Goal: Browse casually: Explore the website without a specific task or goal

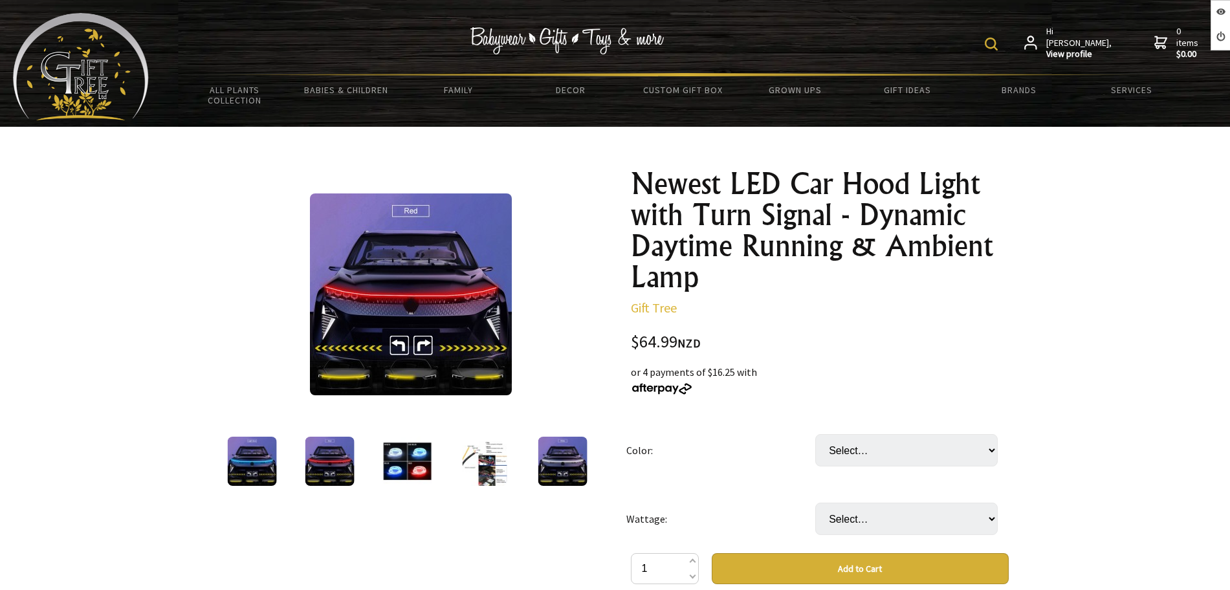
click at [388, 459] on img at bounding box center [406, 461] width 49 height 49
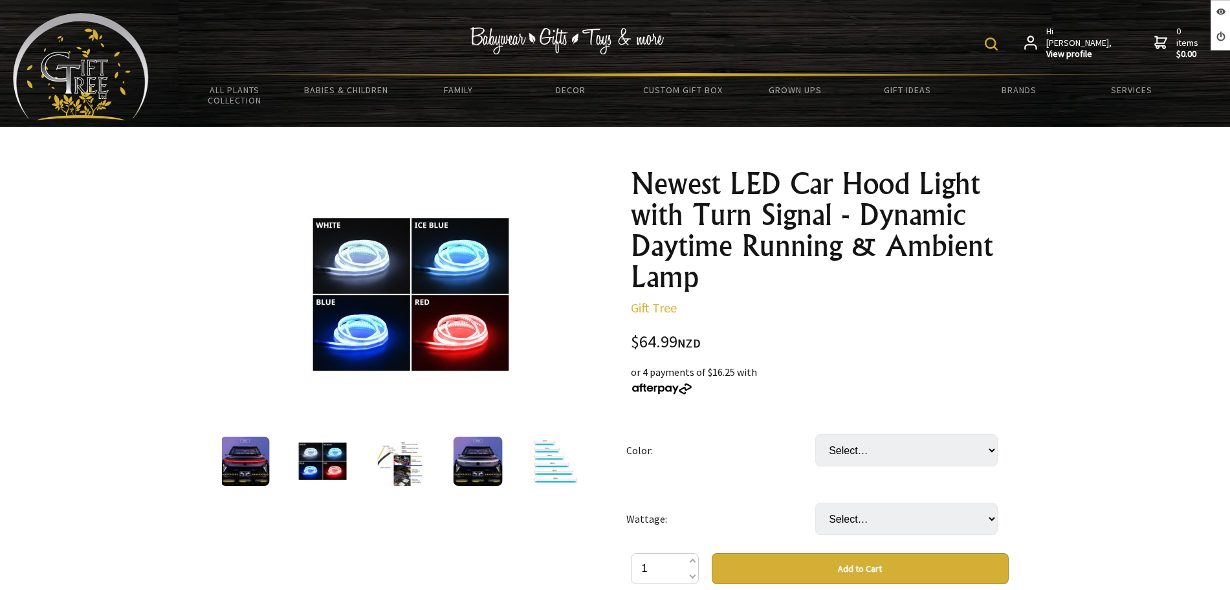
click at [421, 465] on div at bounding box center [400, 461] width 78 height 54
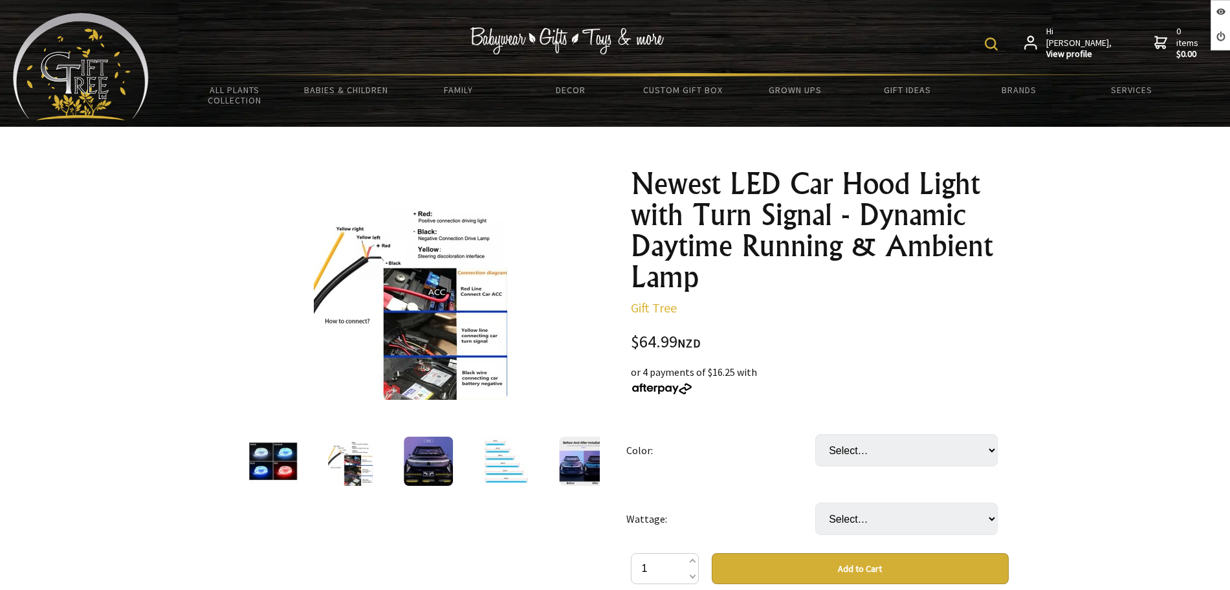
click at [433, 465] on img at bounding box center [428, 461] width 49 height 49
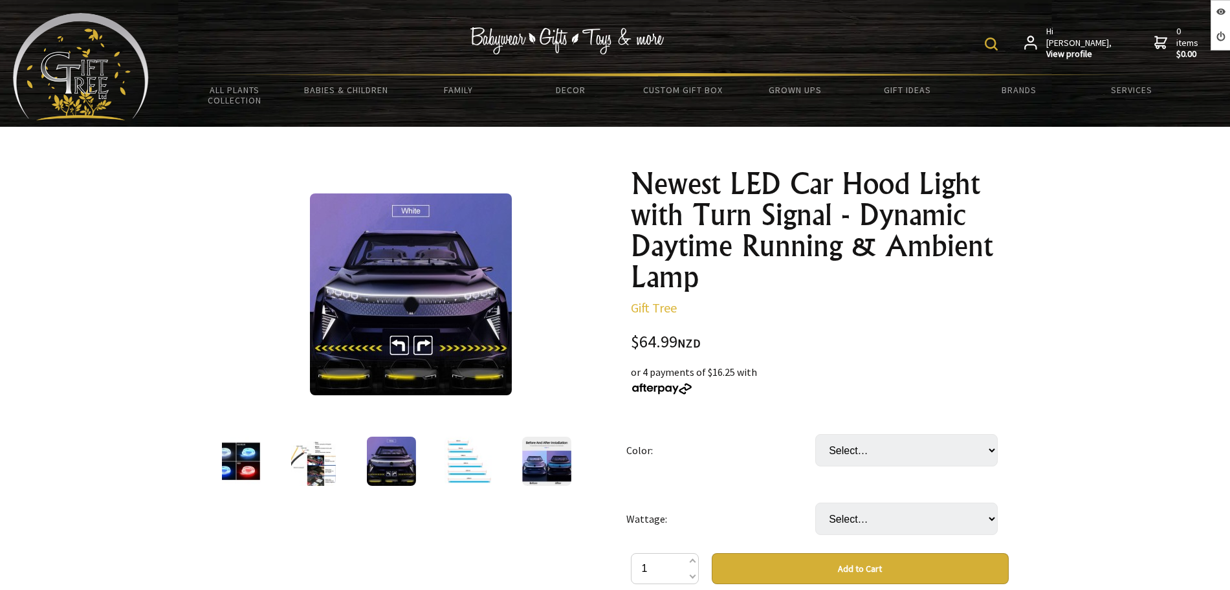
click at [488, 473] on div at bounding box center [469, 461] width 78 height 54
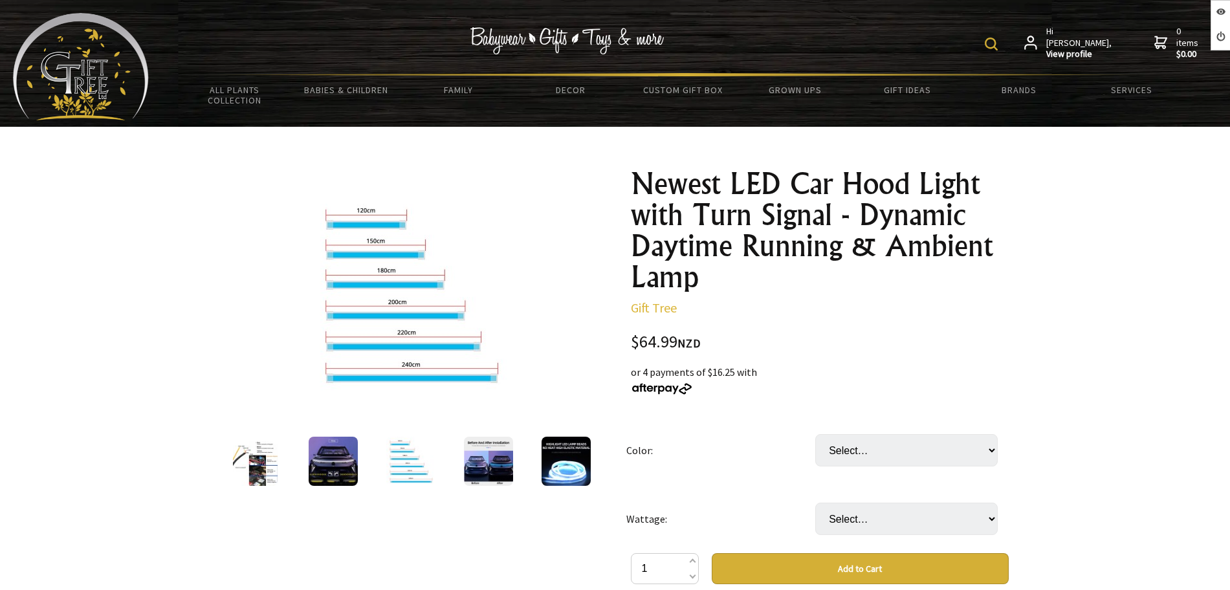
click at [549, 469] on img at bounding box center [566, 461] width 49 height 49
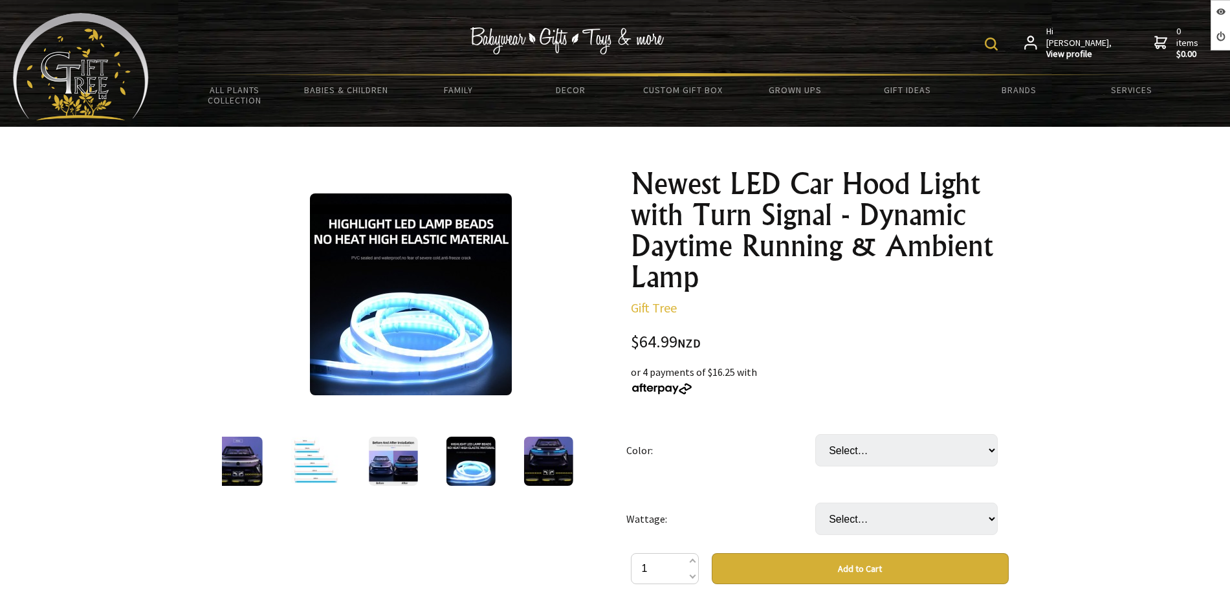
click at [555, 469] on img at bounding box center [548, 461] width 49 height 49
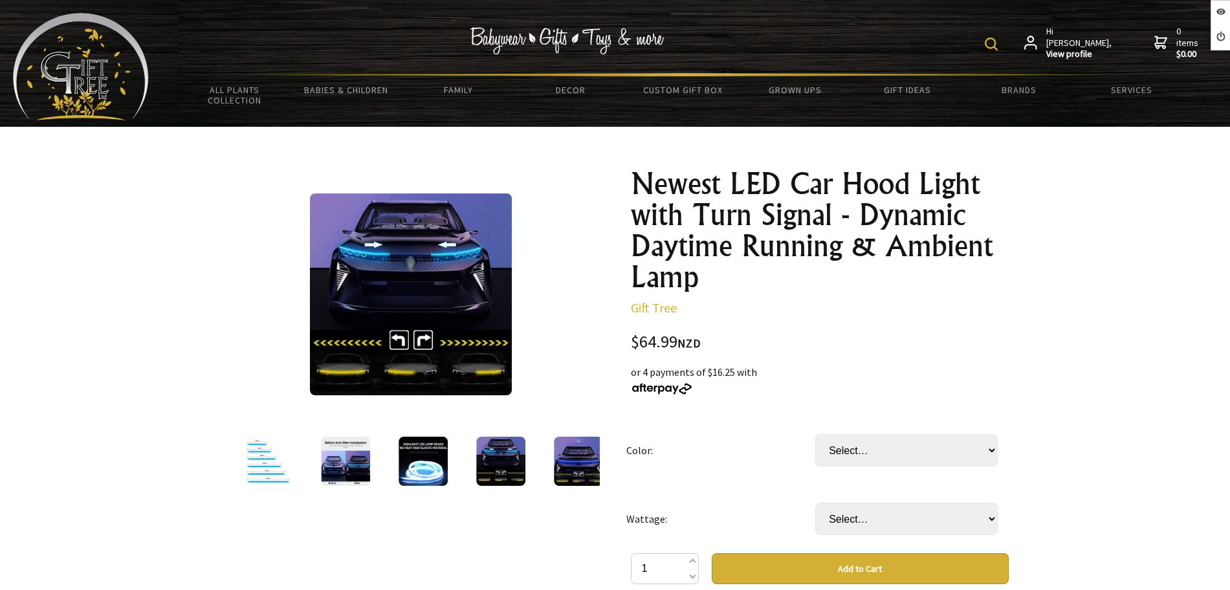
click at [558, 469] on img at bounding box center [578, 461] width 49 height 49
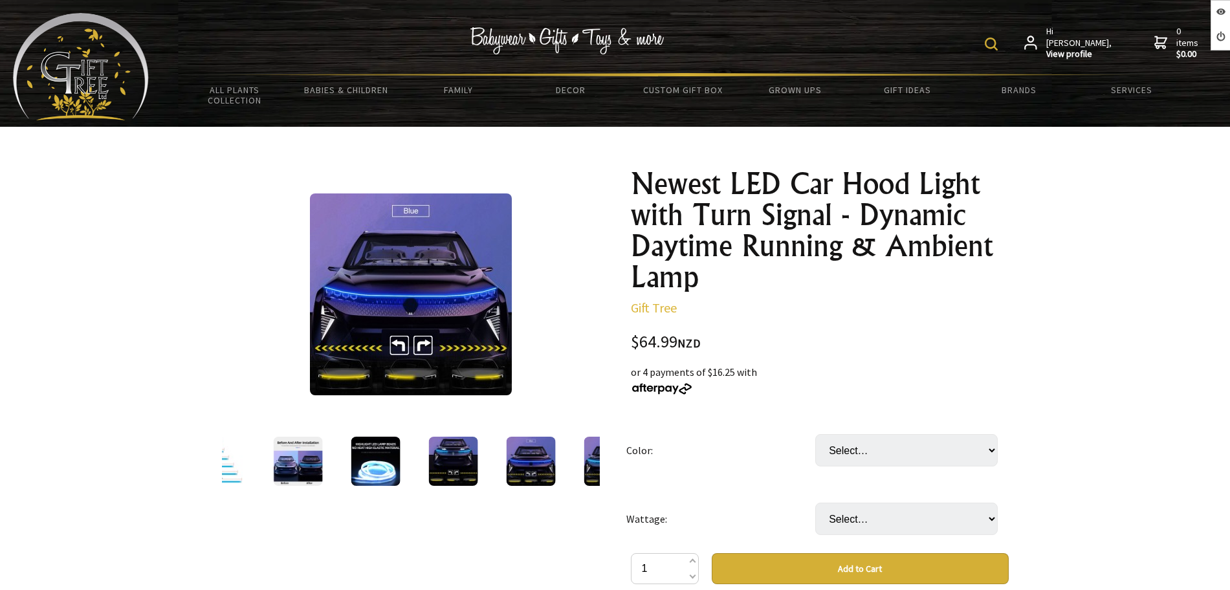
click at [436, 467] on img at bounding box center [452, 461] width 49 height 49
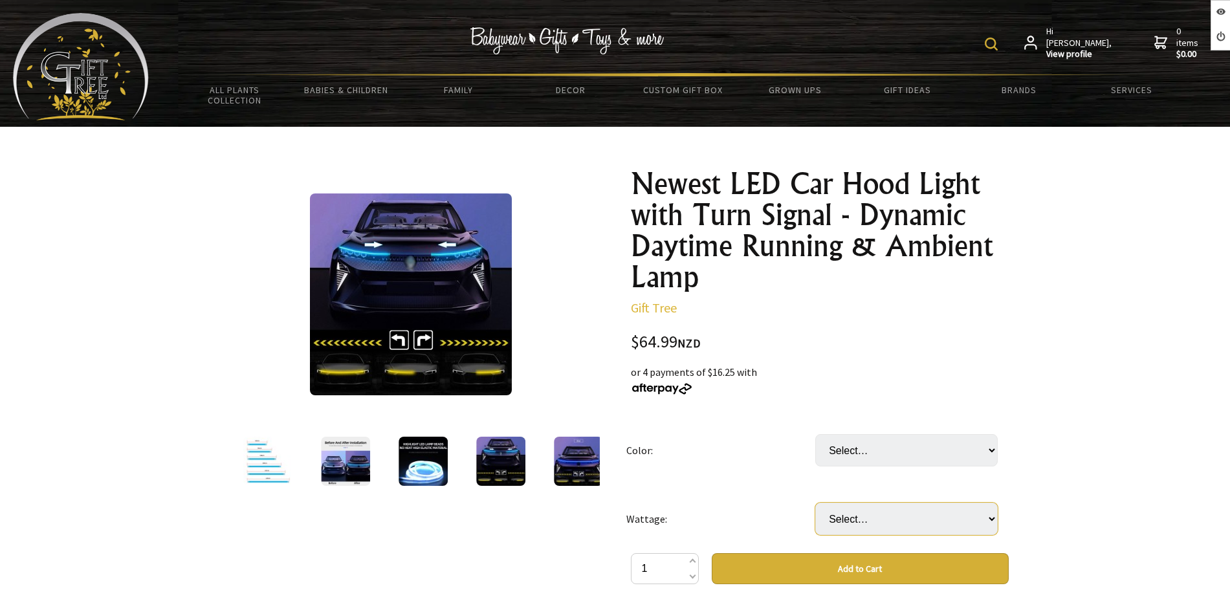
click at [911, 518] on select "Select… 120cm 150cm (+ $2.99) 180cm (+ $5.99) 200cm (+ $8.99) 220cm (+ $11.99)" at bounding box center [906, 519] width 182 height 32
select select "200cm"
click at [815, 503] on select "Select… 120cm 150cm (+ $2.99) 180cm (+ $5.99) 200cm (+ $8.99) 220cm (+ $11.99)" at bounding box center [906, 519] width 182 height 32
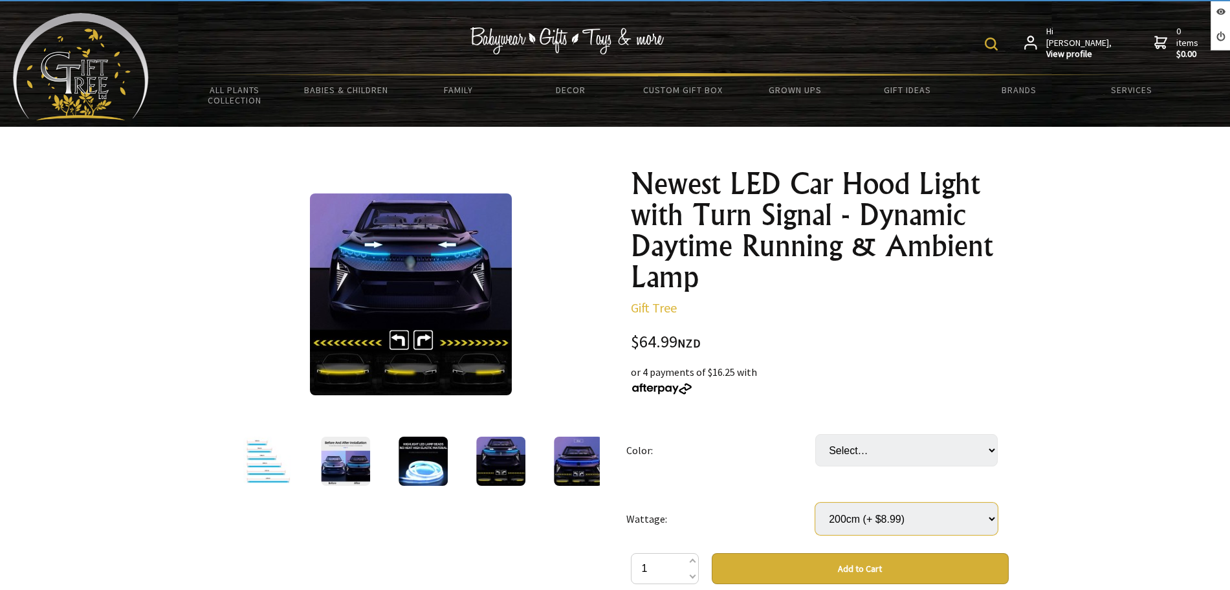
click at [903, 514] on select "Select… 120cm 150cm (+ $2.99) 180cm (+ $5.99) 200cm (+ $8.99) 220cm (+ $11.99)" at bounding box center [906, 519] width 182 height 32
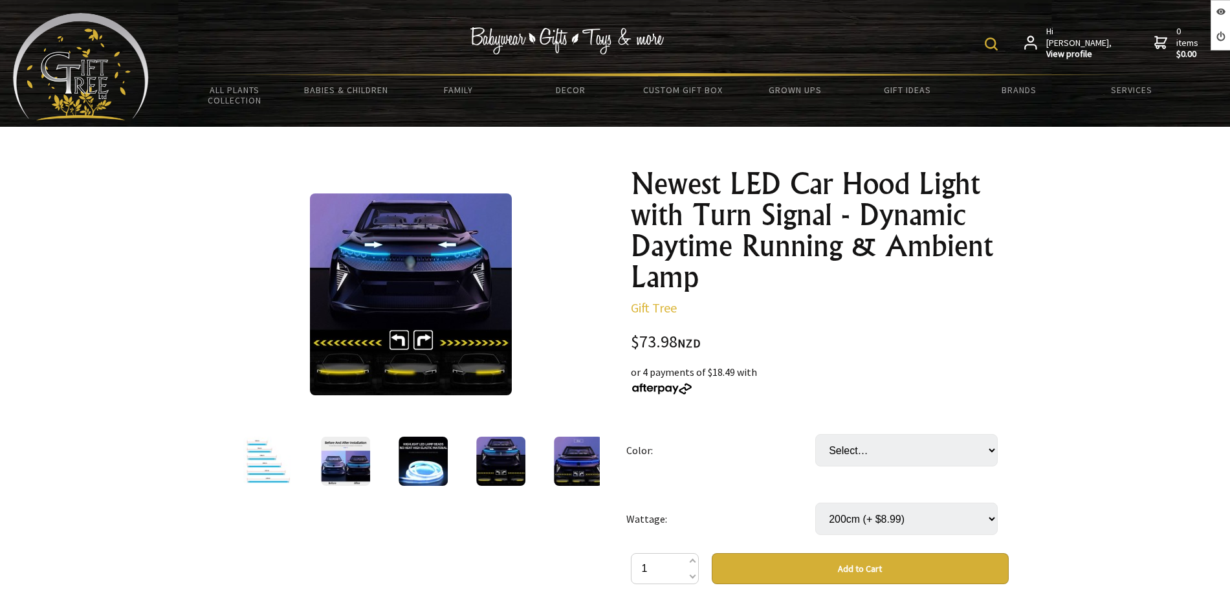
click at [903, 514] on select "Select… 120cm 150cm (+ $2.99) 180cm (+ $5.99) 200cm (+ $8.99) 220cm (+ $11.99)" at bounding box center [906, 519] width 182 height 32
click at [815, 503] on select "Select… 120cm 150cm (+ $2.99) 180cm (+ $5.99) 200cm (+ $8.99) 220cm (+ $11.99)" at bounding box center [906, 519] width 182 height 32
click at [347, 463] on img at bounding box center [345, 461] width 49 height 49
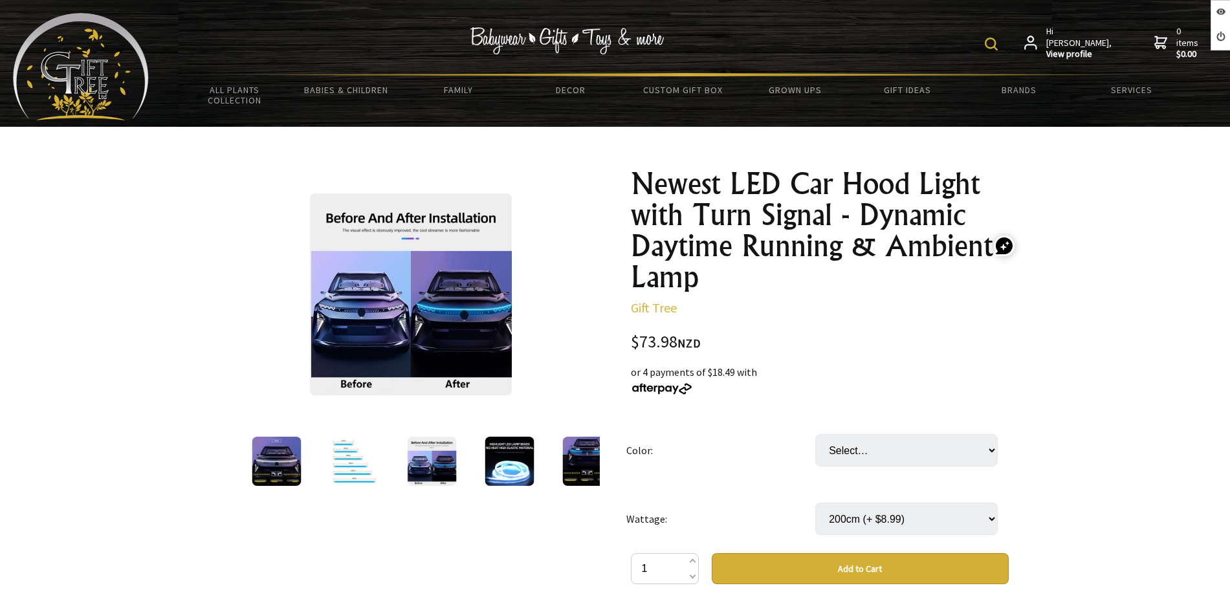
click at [324, 463] on div at bounding box center [354, 461] width 78 height 54
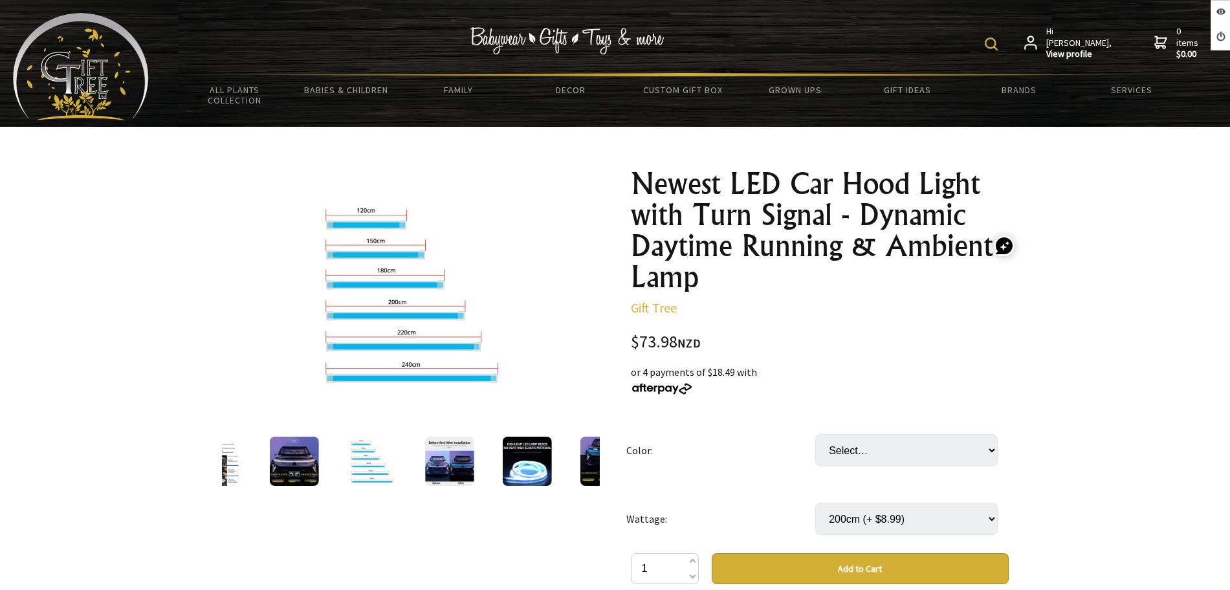
click at [297, 463] on div at bounding box center [294, 461] width 78 height 54
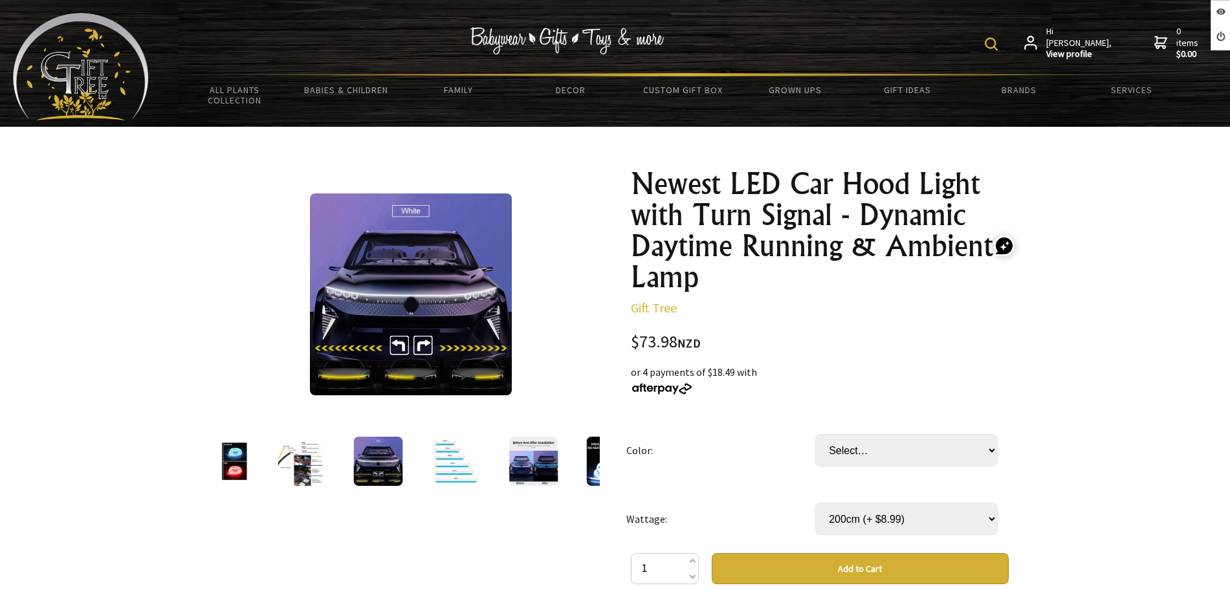
click at [278, 463] on img at bounding box center [300, 461] width 45 height 49
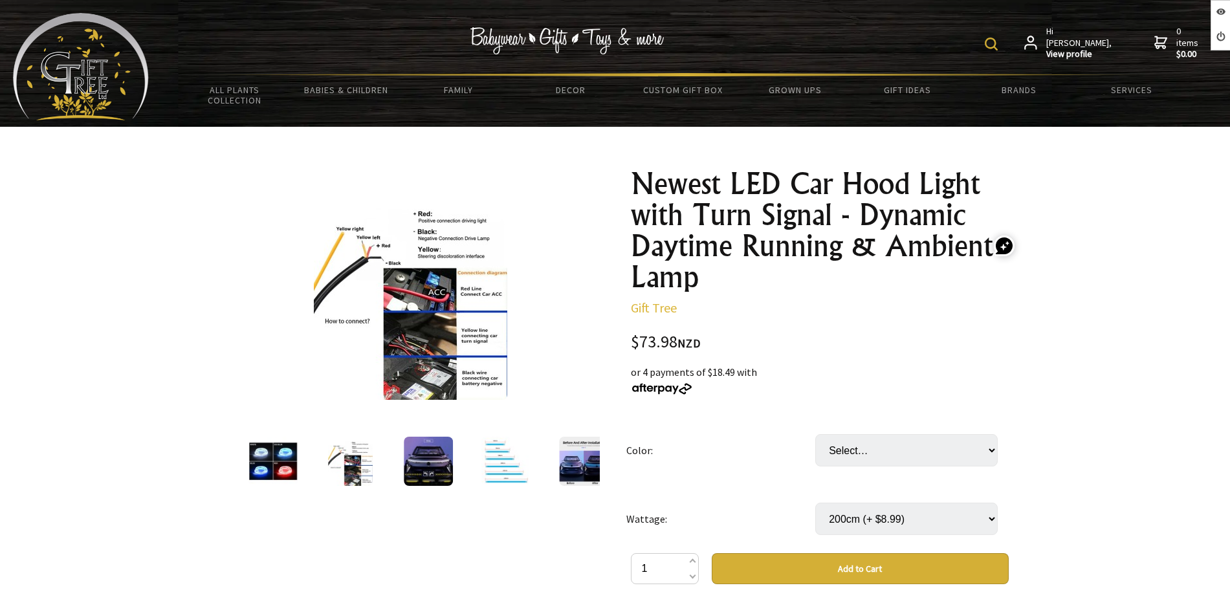
click at [401, 470] on div at bounding box center [429, 461] width 78 height 54
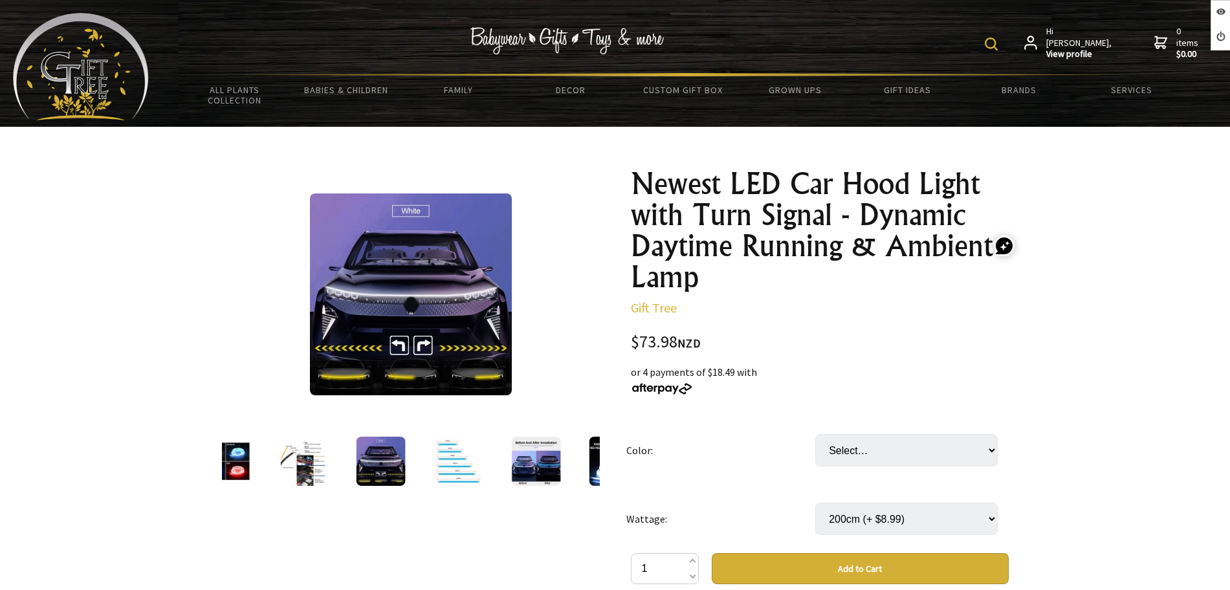
click at [222, 326] on div at bounding box center [411, 294] width 378 height 252
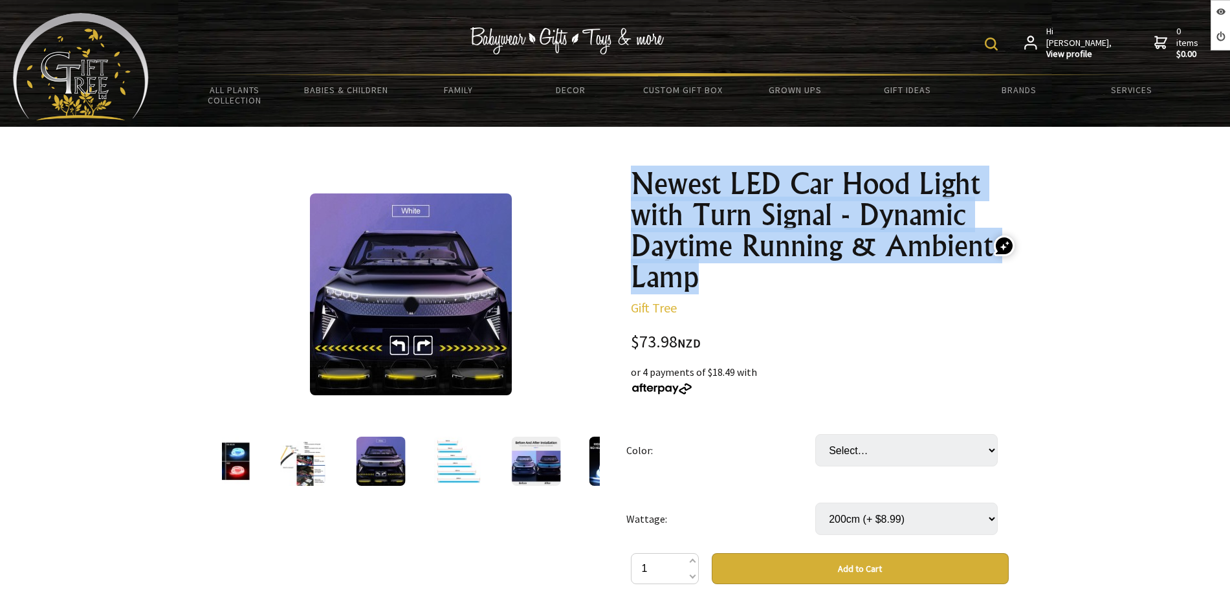
drag, startPoint x: 715, startPoint y: 283, endPoint x: 606, endPoint y: 175, distance: 153.3
copy h1 "Newest LED Car Hood Light with Turn Signal - Dynamic Daytime Running & Ambient …"
